Goal: Task Accomplishment & Management: Complete application form

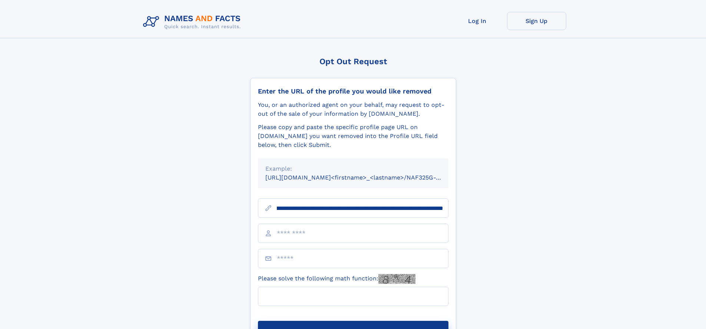
scroll to position [0, 79]
type input "**********"
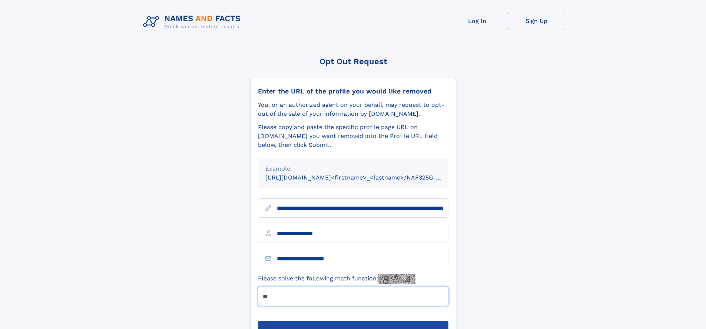
type input "**"
click at [353, 320] on button "Submit Opt Out Request" at bounding box center [353, 332] width 190 height 24
